Goal: Task Accomplishment & Management: Complete application form

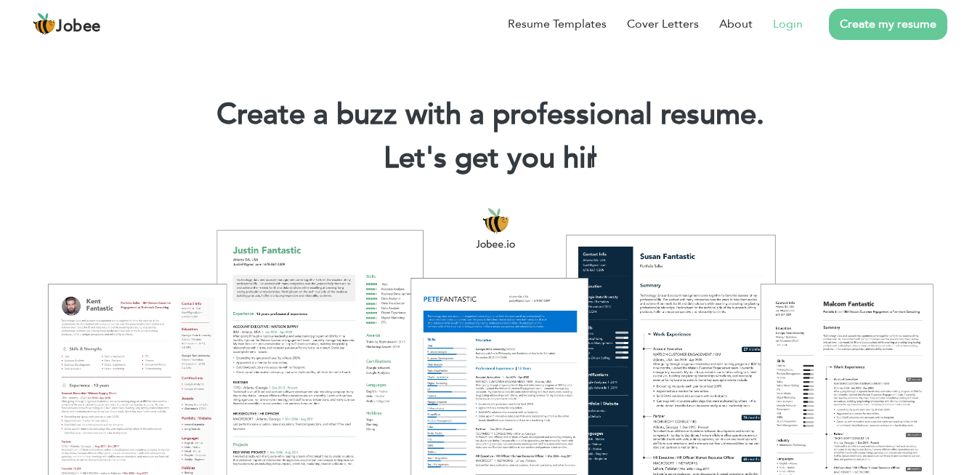
click at [769, 28] on li "Login" at bounding box center [778, 24] width 50 height 38
click at [791, 23] on link "Login" at bounding box center [788, 23] width 30 height 17
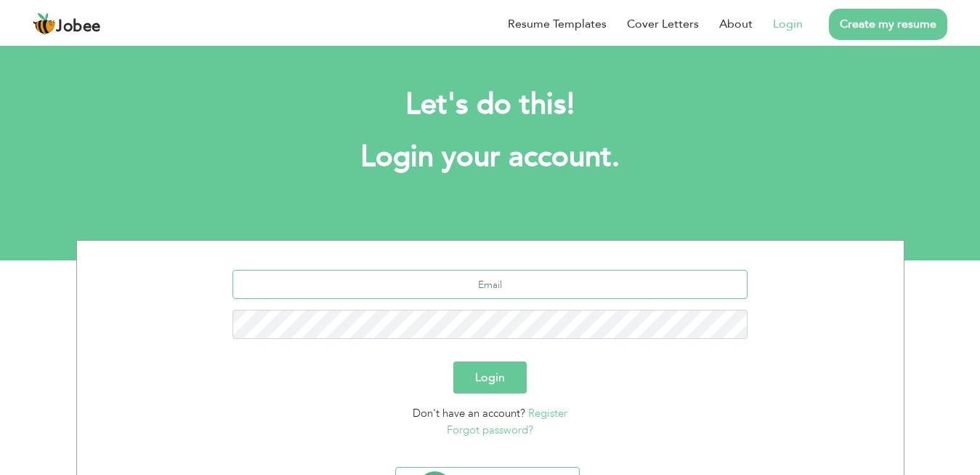
click at [462, 281] on input "text" at bounding box center [490, 284] width 515 height 29
paste input "[EMAIL_ADDRESS][DOMAIN_NAME]"
type input "tanveer16@hotmail.com"
click at [512, 378] on button "Login" at bounding box center [489, 377] width 73 height 32
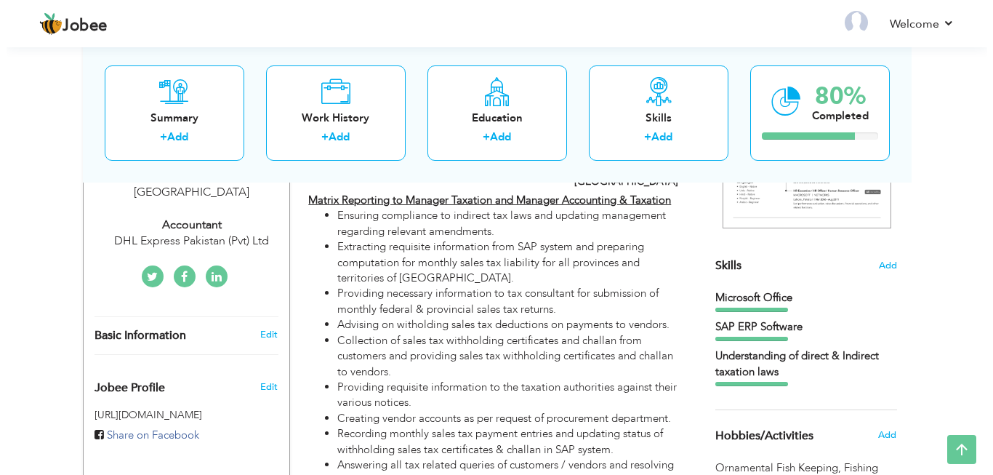
scroll to position [298, 0]
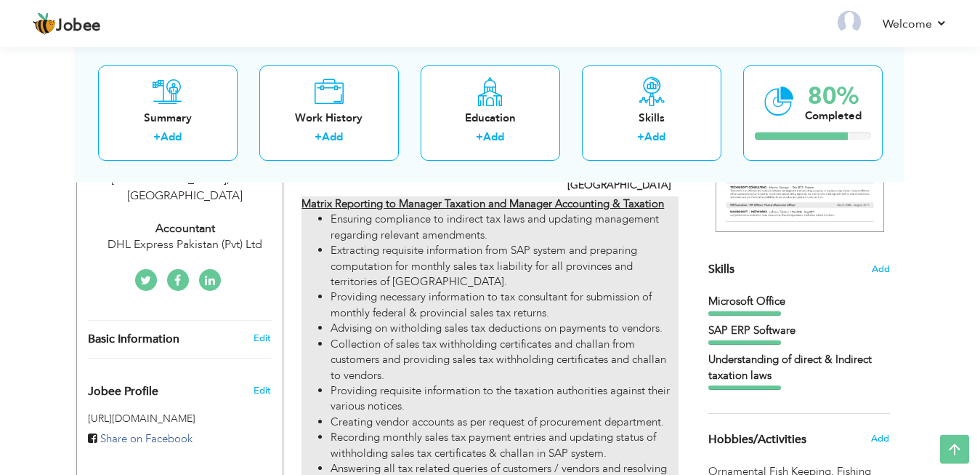
click at [512, 342] on li "Collection of sales tax withholding certificates and challan from customers and…" at bounding box center [504, 359] width 347 height 47
type input "Accountant"
type input "DHL Express Pakistan (Pvt) Ltd"
type input "02/2019"
type input "[GEOGRAPHIC_DATA]"
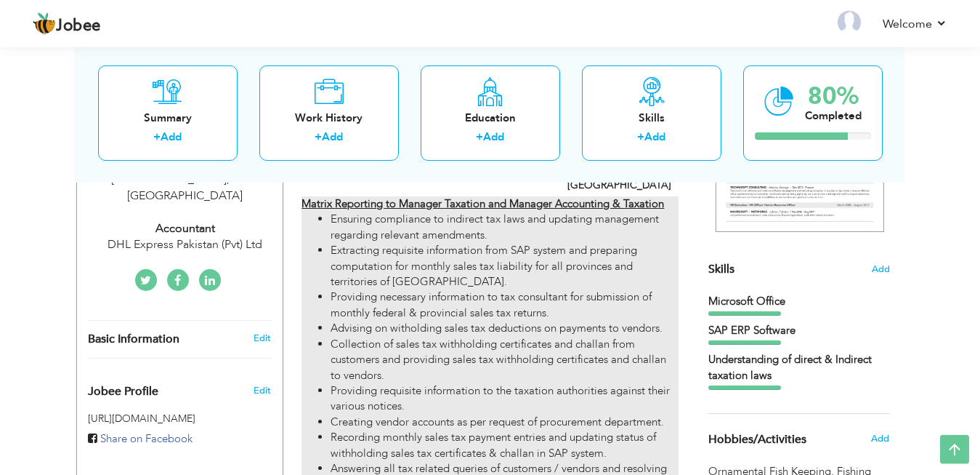
type input "[GEOGRAPHIC_DATA]"
checkbox input "true"
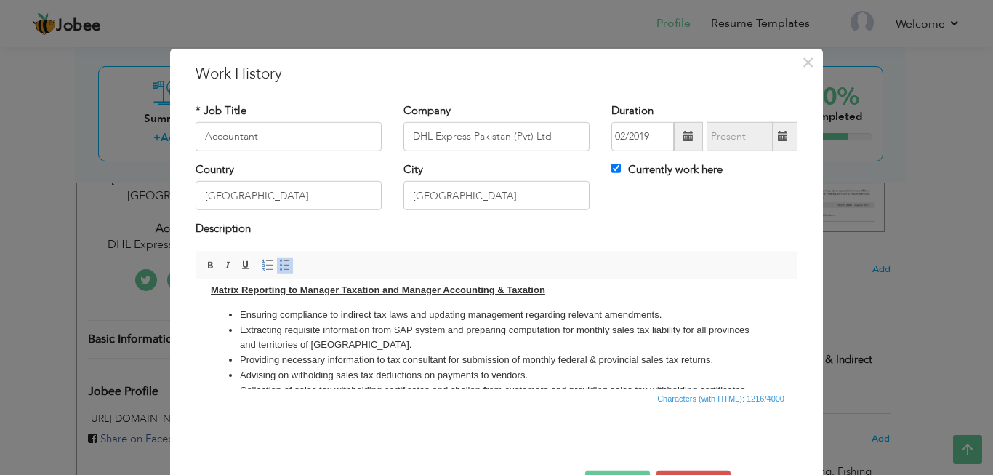
scroll to position [44, 0]
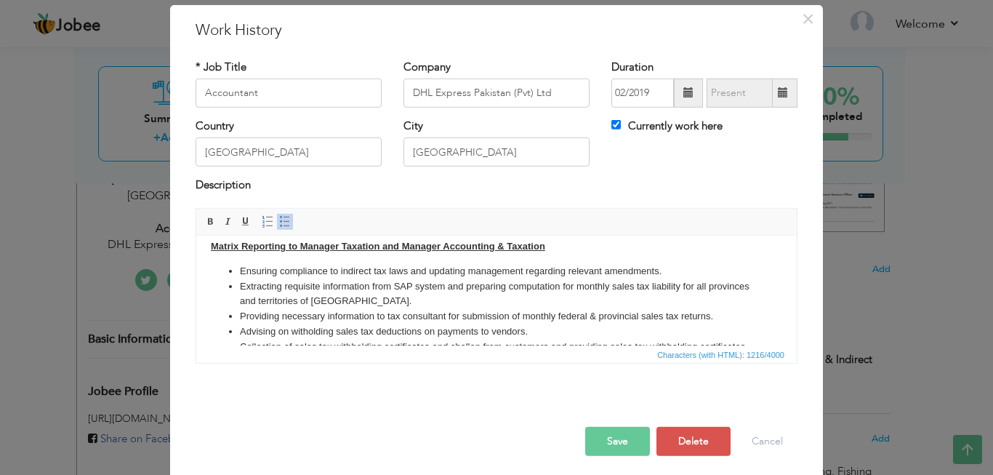
click at [243, 269] on li "Ensuring compliance to indirect tax laws and updating management regarding rele…" at bounding box center [496, 270] width 513 height 15
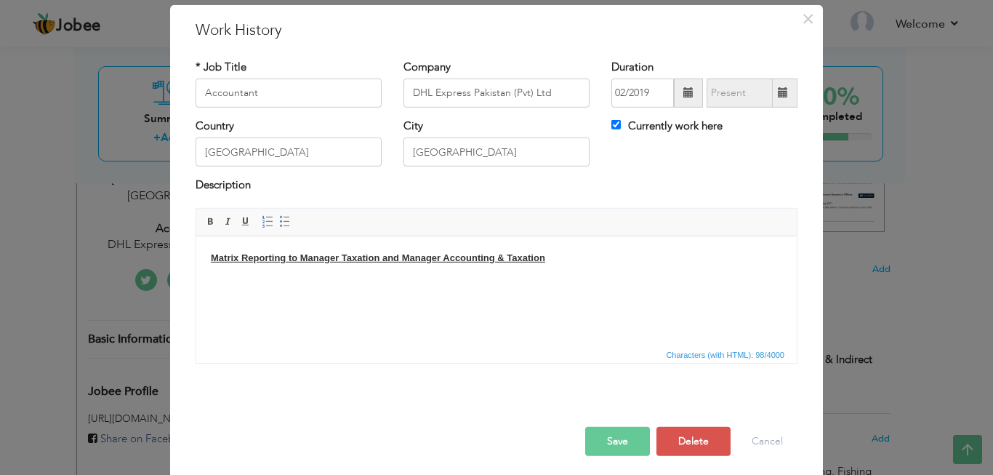
scroll to position [0, 0]
click at [279, 226] on span at bounding box center [285, 222] width 12 height 12
click at [272, 277] on li at bounding box center [496, 282] width 513 height 15
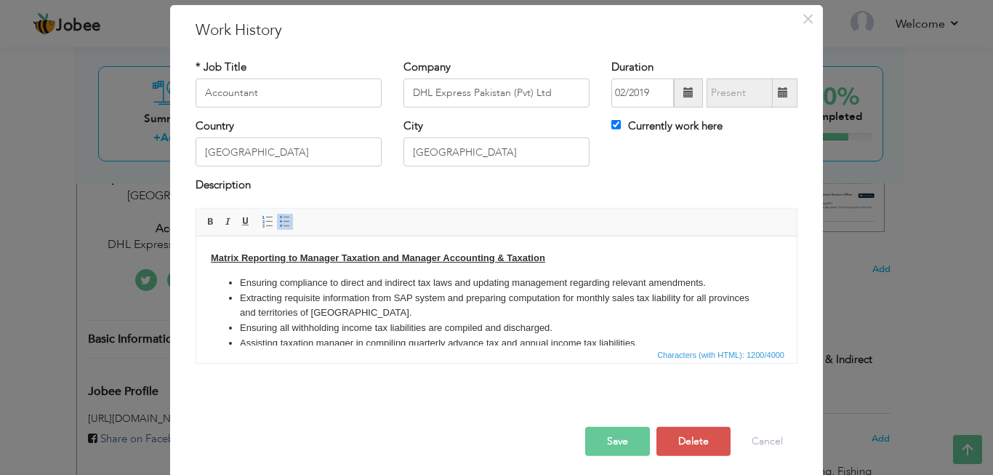
click at [404, 254] on strong "Matrix Reporting to Manager Taxation and Manager Accounting & Taxation" at bounding box center [378, 256] width 334 height 11
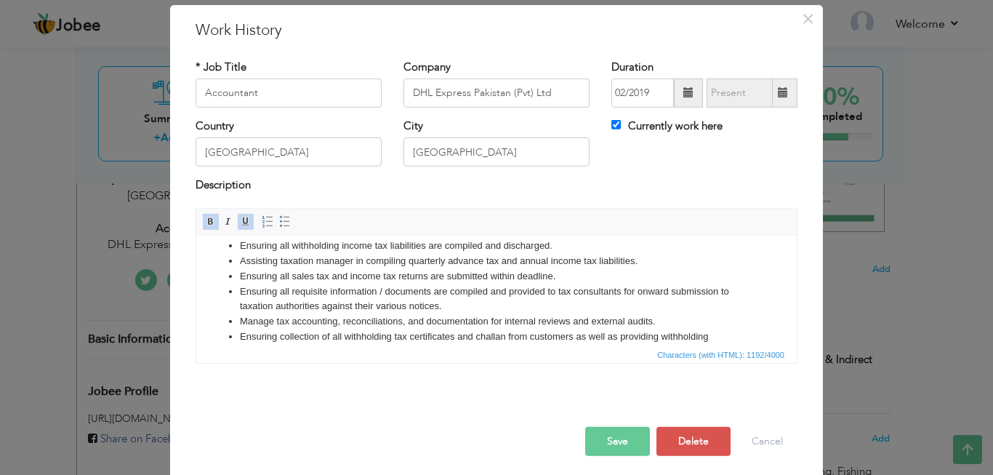
scroll to position [112, 0]
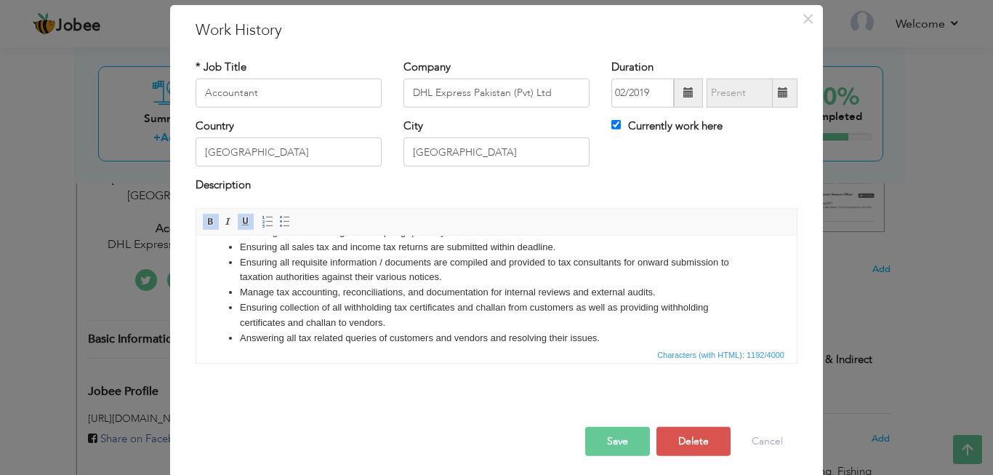
drag, startPoint x: 791, startPoint y: 261, endPoint x: 988, endPoint y: 547, distance: 347.1
click at [603, 334] on li "Answering all tax related queries of customers and vendors and resolving their …" at bounding box center [496, 337] width 513 height 15
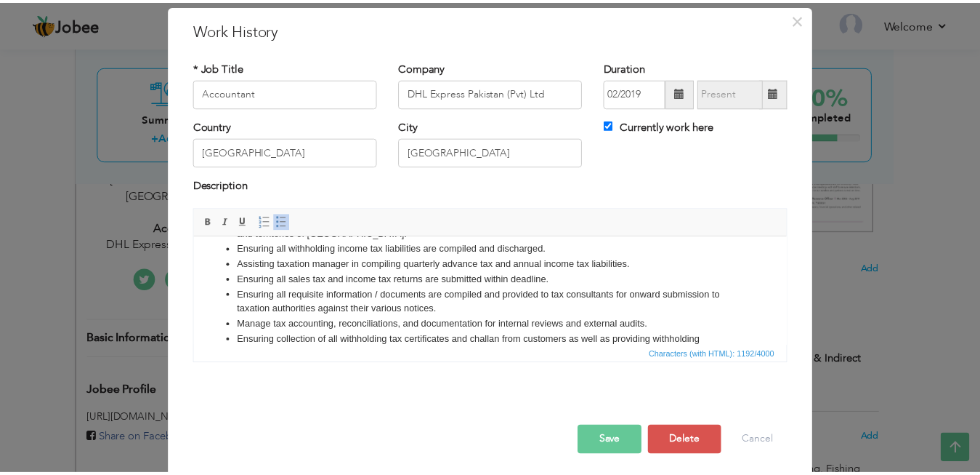
scroll to position [80, 0]
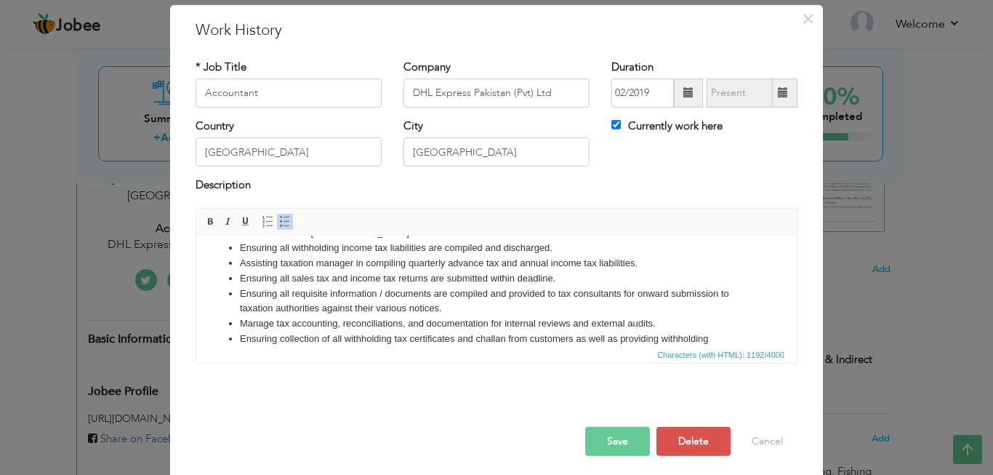
click at [623, 443] on button "Save" at bounding box center [617, 441] width 65 height 29
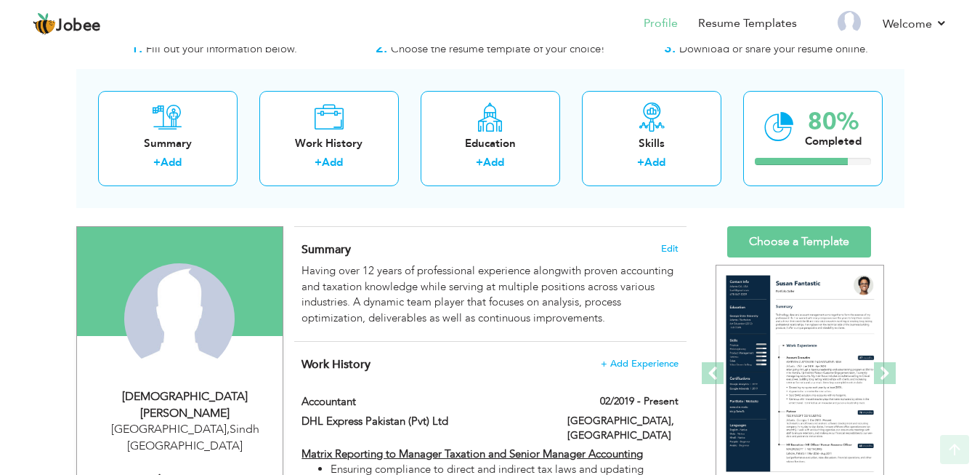
scroll to position [44, 0]
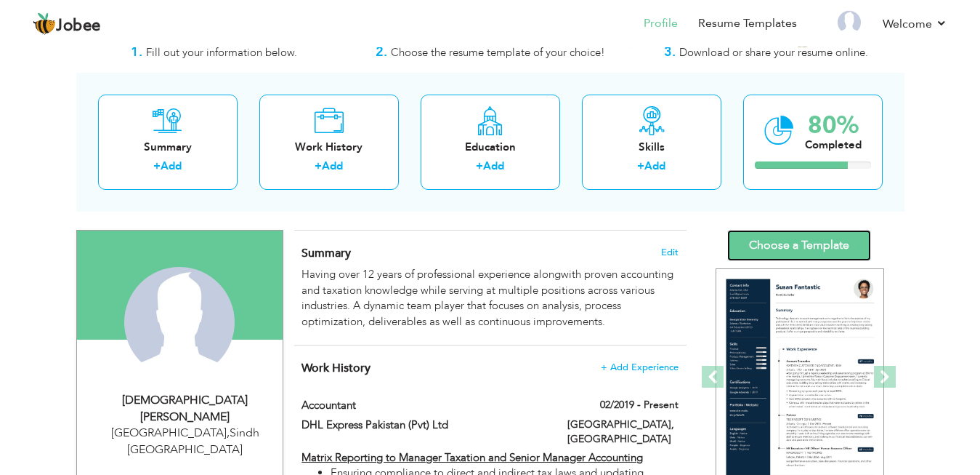
click at [791, 253] on link "Choose a Template" at bounding box center [799, 245] width 144 height 31
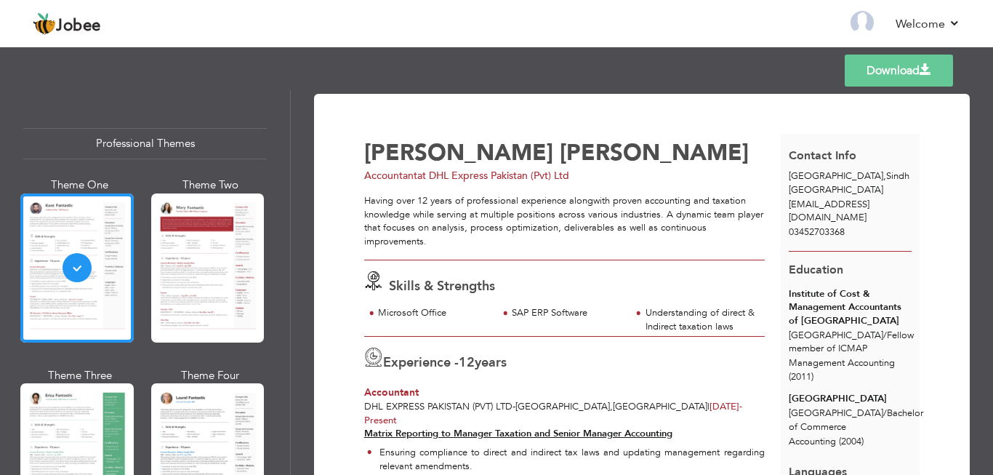
click at [908, 68] on link "Download" at bounding box center [898, 71] width 108 height 32
